Goal: Information Seeking & Learning: Check status

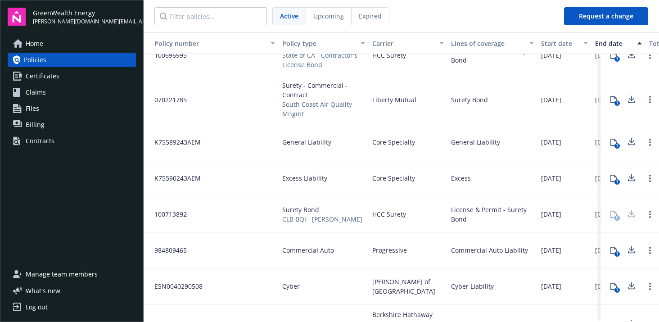
scroll to position [18, 0]
